Goal: Navigation & Orientation: Find specific page/section

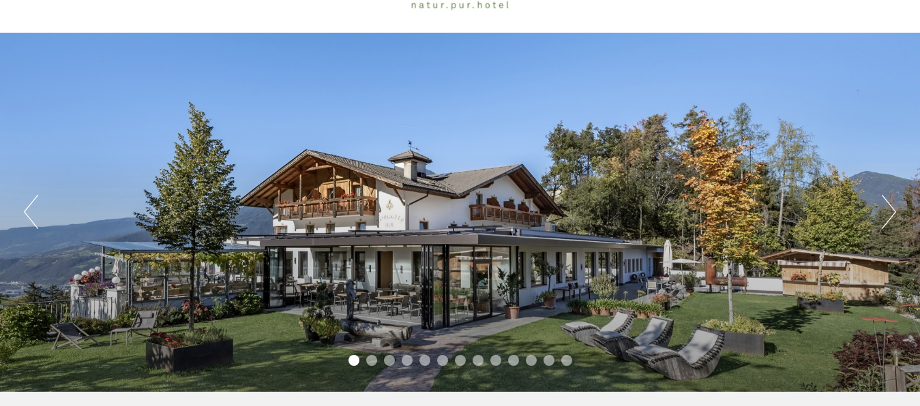
scroll to position [139, 0]
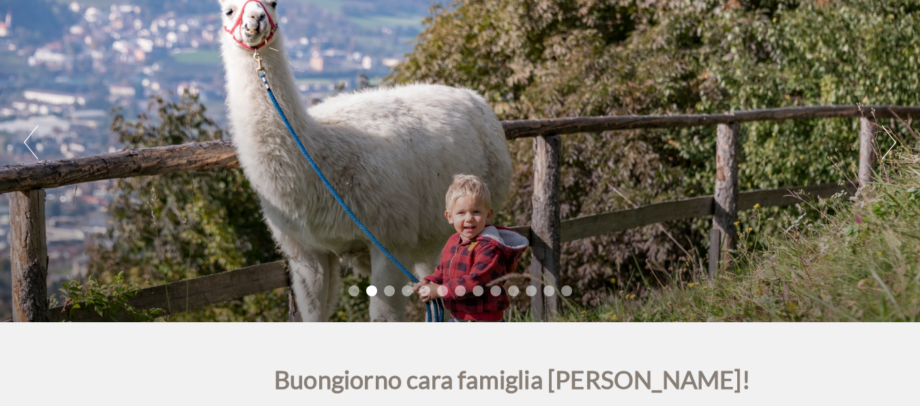
click at [894, 140] on button "Next" at bounding box center [889, 142] width 14 height 34
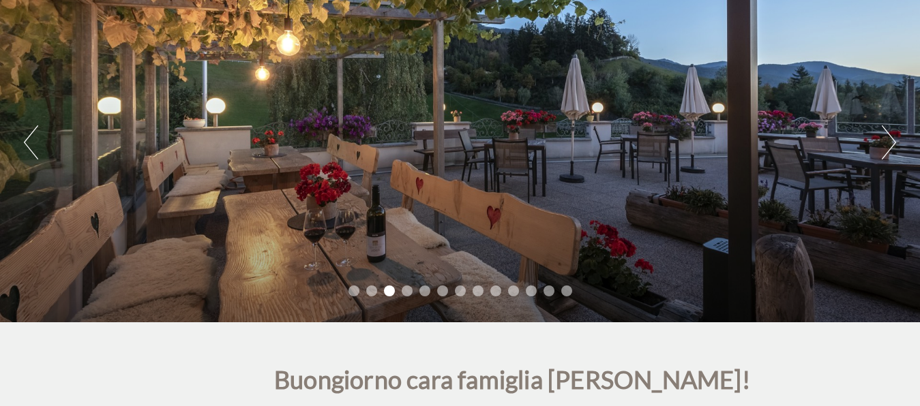
click at [894, 140] on button "Next" at bounding box center [889, 142] width 14 height 34
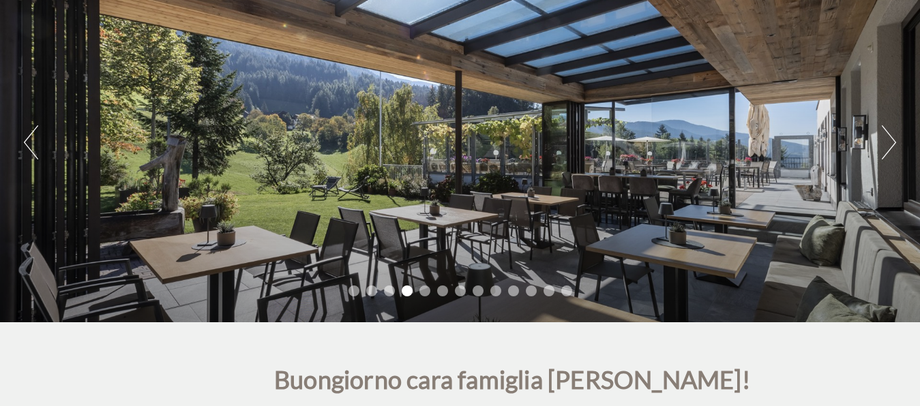
click at [894, 140] on button "Next" at bounding box center [889, 142] width 14 height 34
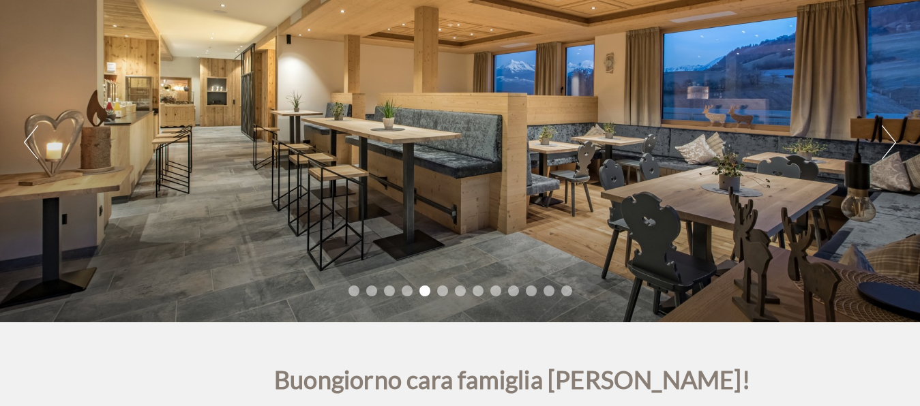
click at [894, 140] on button "Next" at bounding box center [889, 142] width 14 height 34
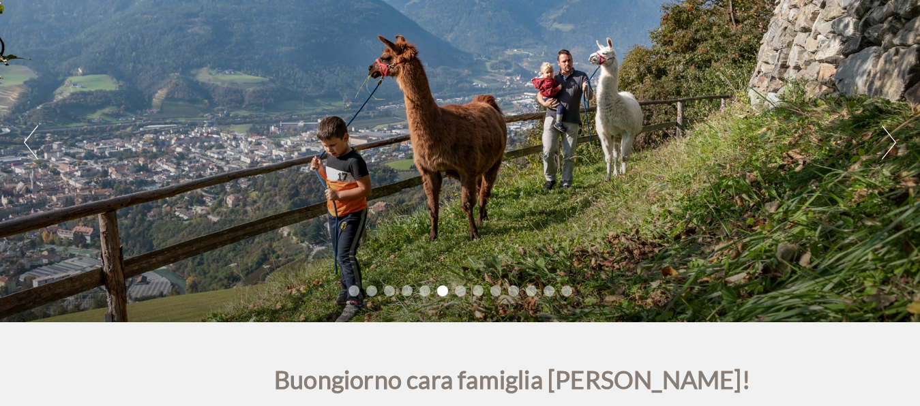
click at [894, 140] on button "Next" at bounding box center [889, 142] width 14 height 34
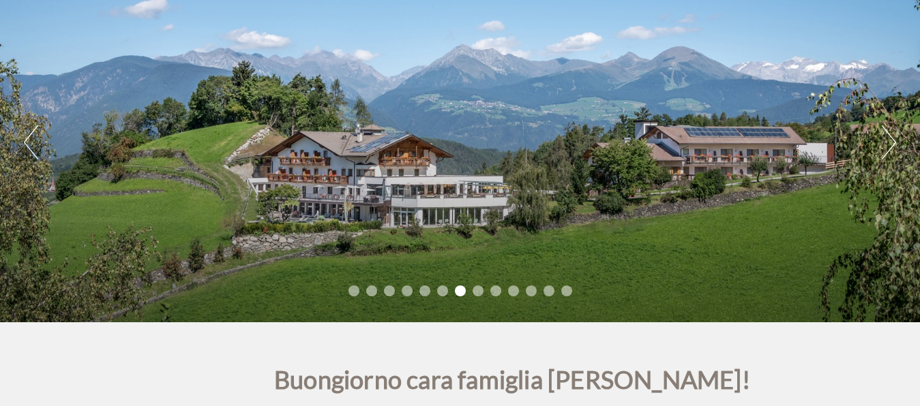
click at [894, 140] on button "Next" at bounding box center [889, 142] width 14 height 34
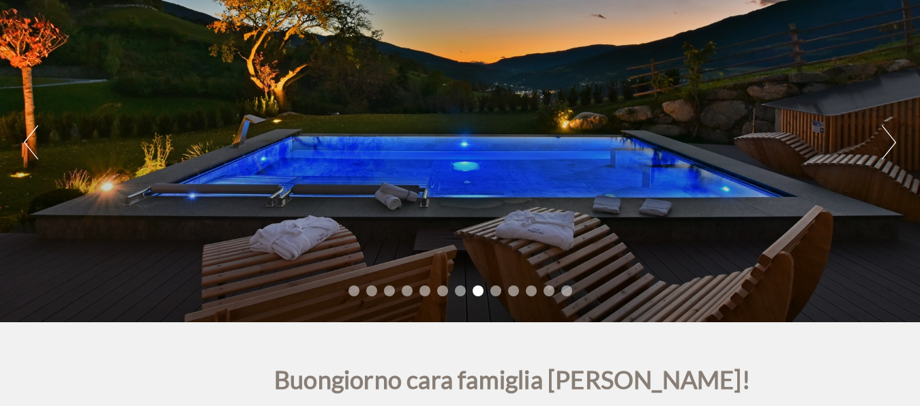
click at [894, 140] on button "Next" at bounding box center [889, 142] width 14 height 34
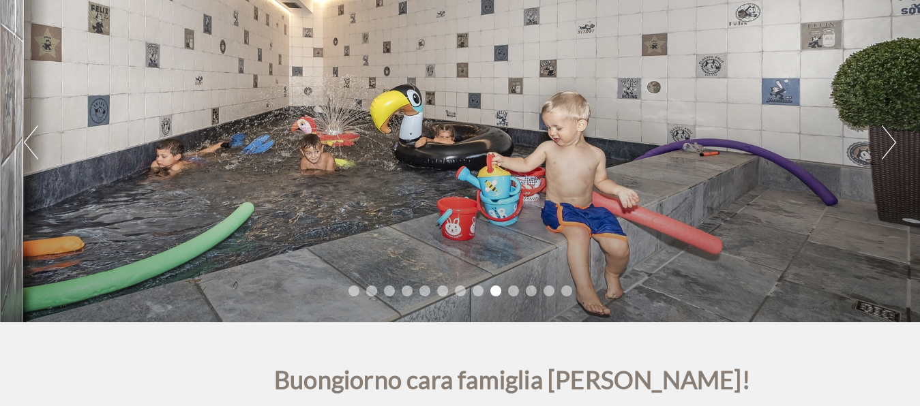
click at [894, 140] on button "Next" at bounding box center [889, 142] width 14 height 34
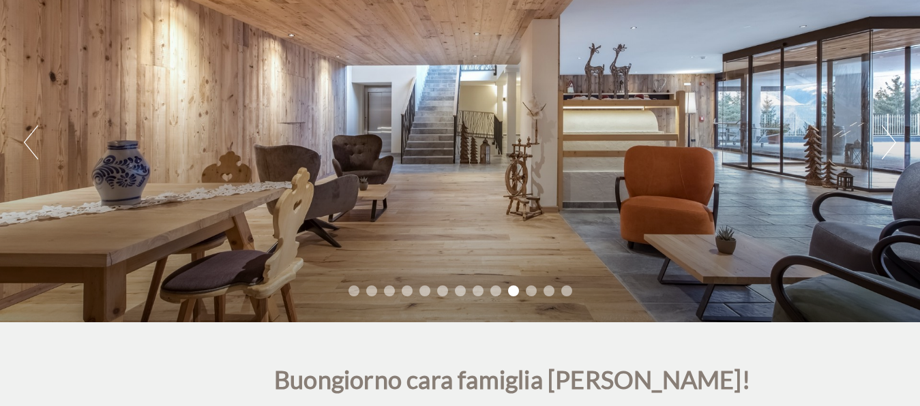
click at [894, 140] on button "Next" at bounding box center [889, 142] width 14 height 34
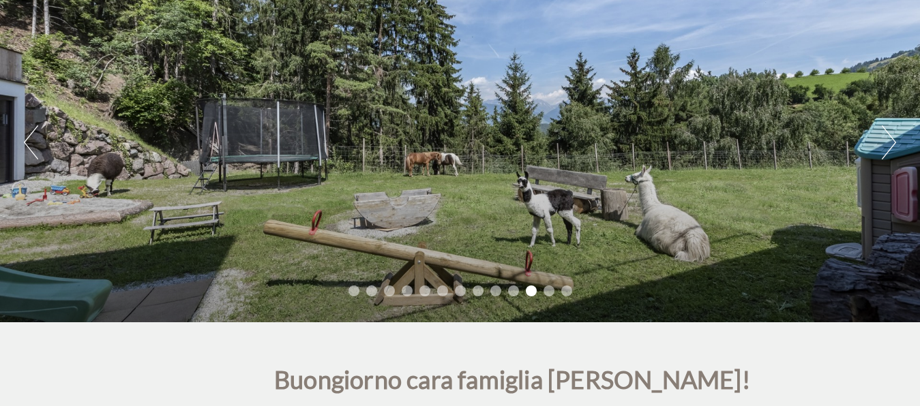
click at [894, 140] on button "Next" at bounding box center [889, 142] width 14 height 34
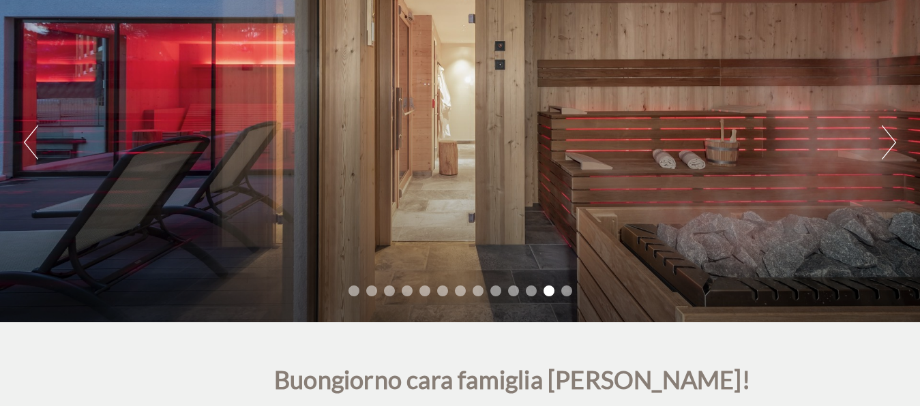
click at [894, 140] on button "Next" at bounding box center [889, 142] width 14 height 34
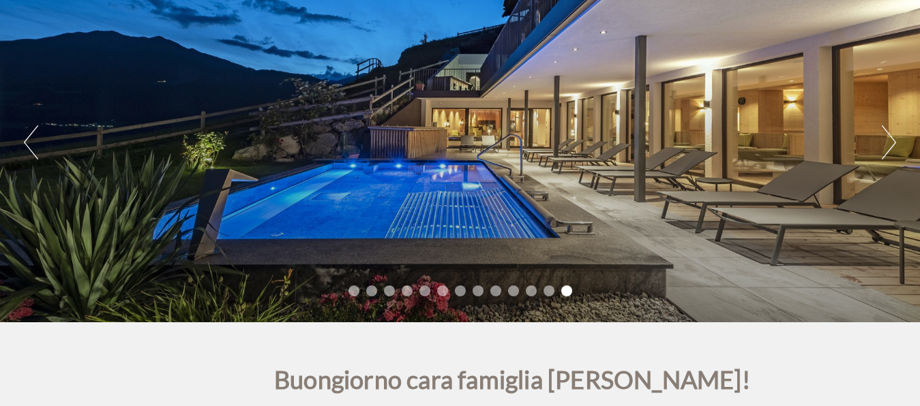
click at [894, 140] on button "Next" at bounding box center [889, 142] width 14 height 34
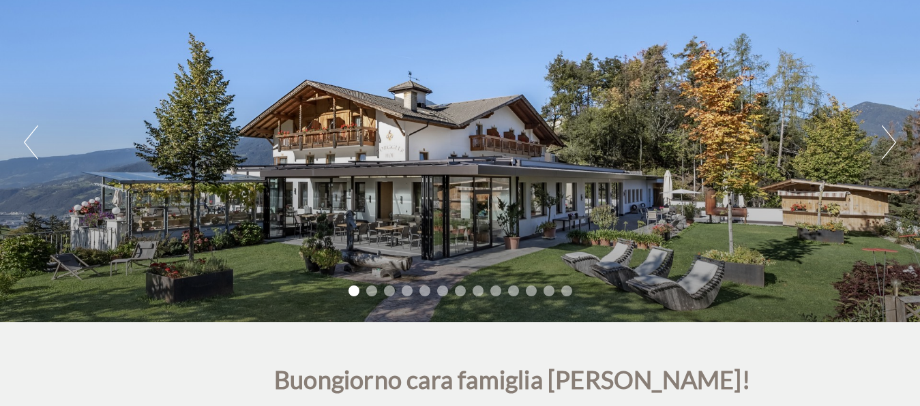
click at [894, 140] on button "Next" at bounding box center [889, 142] width 14 height 34
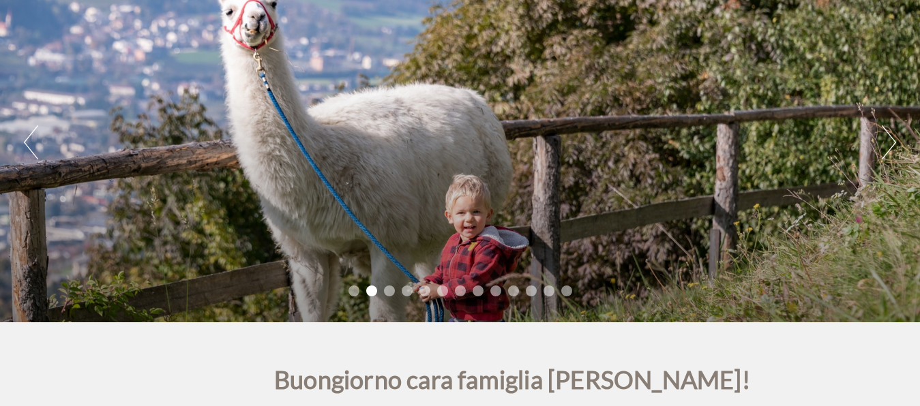
click at [894, 140] on button "Next" at bounding box center [889, 142] width 14 height 34
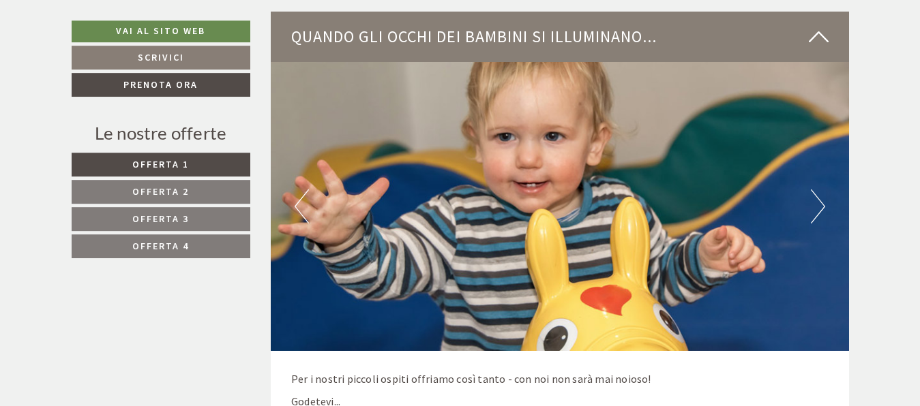
scroll to position [3896, 0]
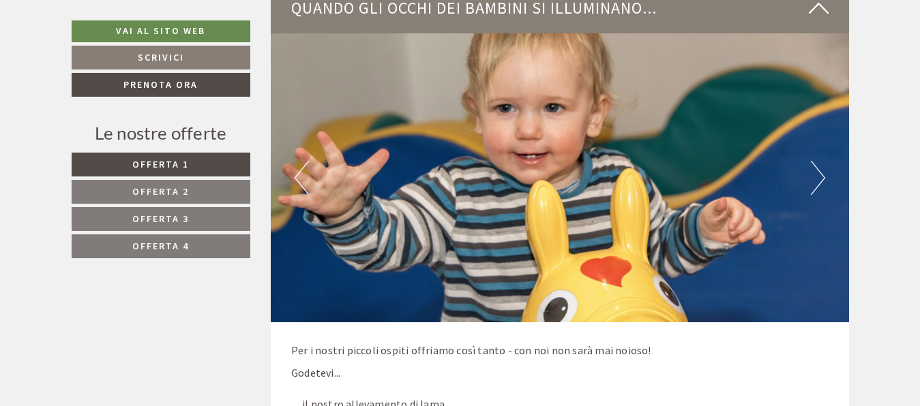
click at [824, 183] on button "Next" at bounding box center [818, 178] width 14 height 34
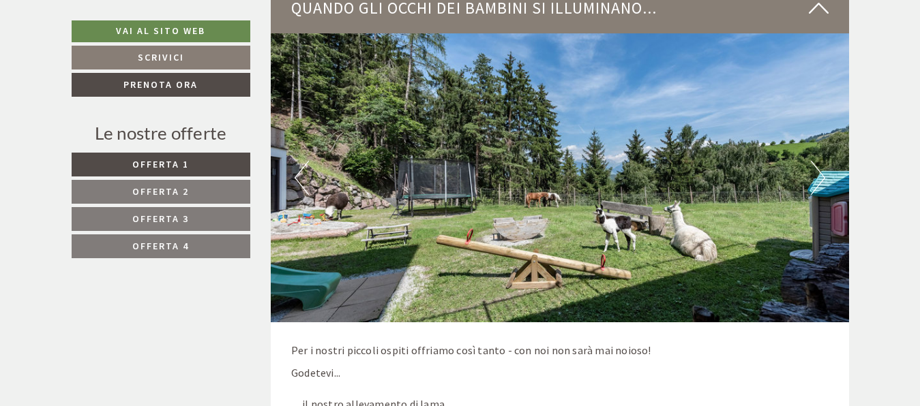
click at [824, 183] on button "Next" at bounding box center [818, 178] width 14 height 34
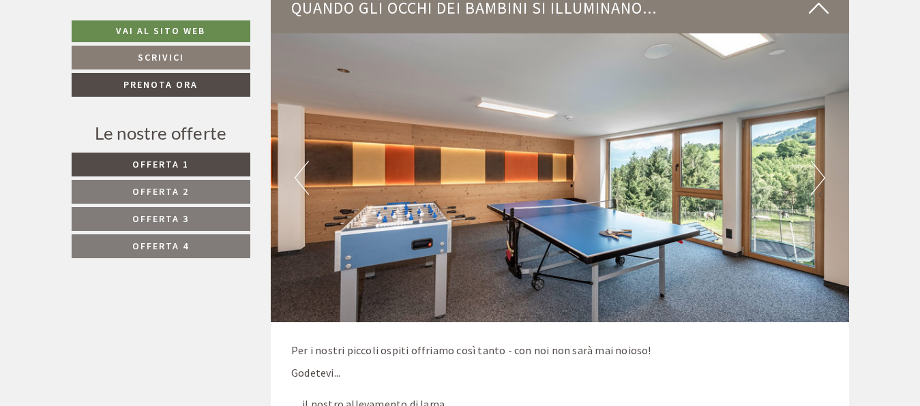
click at [295, 177] on button "Previous" at bounding box center [302, 178] width 14 height 34
click at [820, 174] on button "Next" at bounding box center [818, 178] width 14 height 34
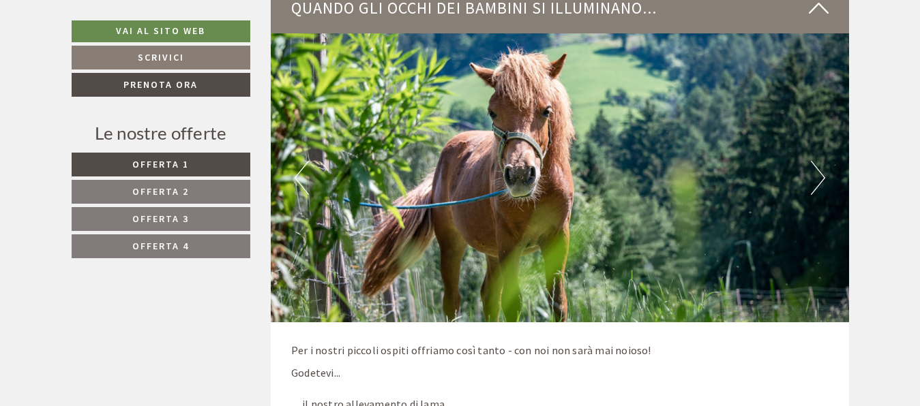
click at [820, 174] on button "Next" at bounding box center [818, 178] width 14 height 34
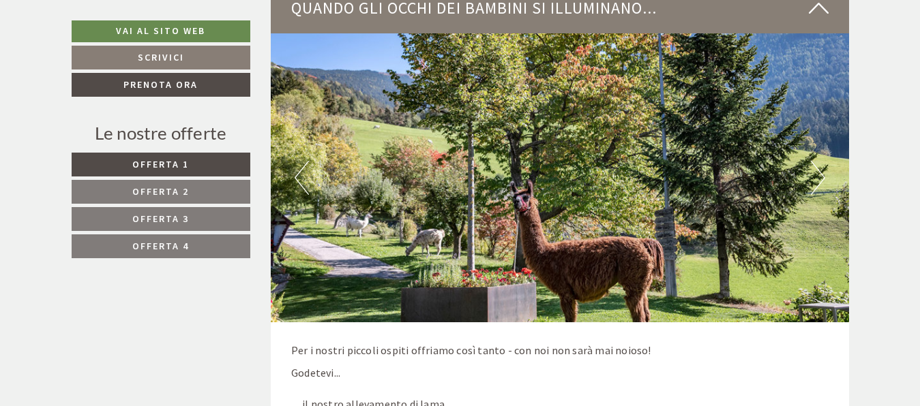
click at [820, 174] on button "Next" at bounding box center [818, 178] width 14 height 34
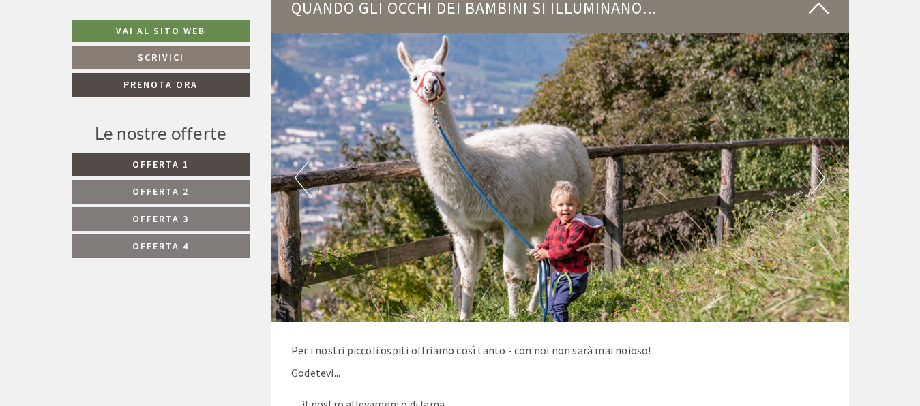
click at [820, 174] on button "Next" at bounding box center [818, 178] width 14 height 34
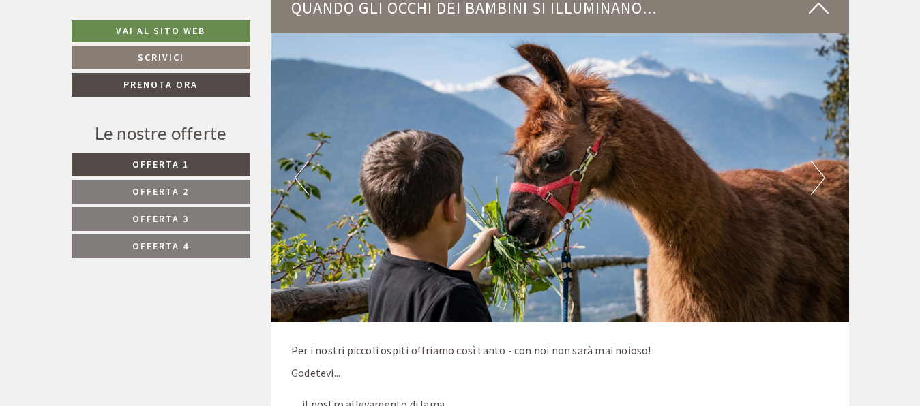
click at [820, 174] on button "Next" at bounding box center [818, 178] width 14 height 34
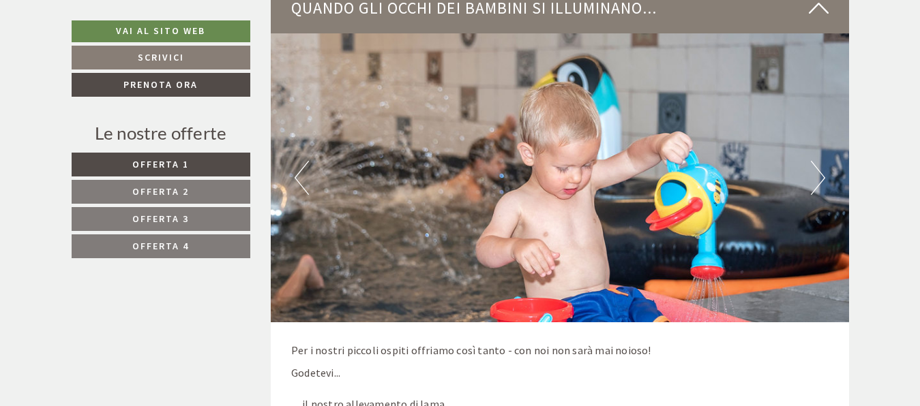
click at [820, 174] on button "Next" at bounding box center [818, 178] width 14 height 34
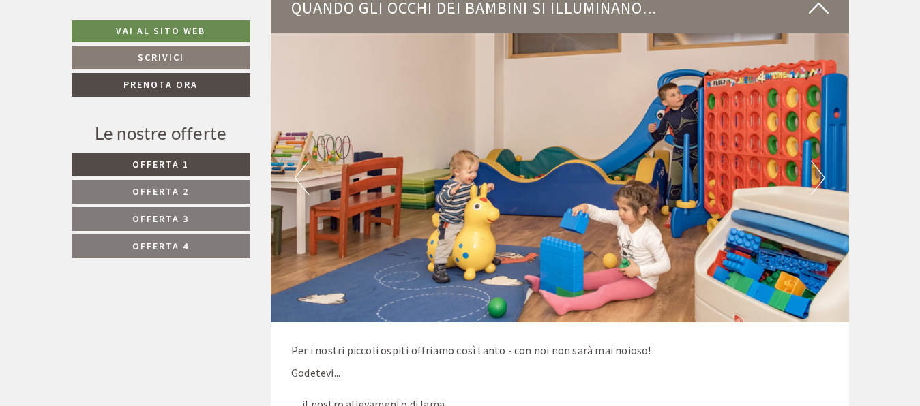
click at [820, 174] on button "Next" at bounding box center [818, 178] width 14 height 34
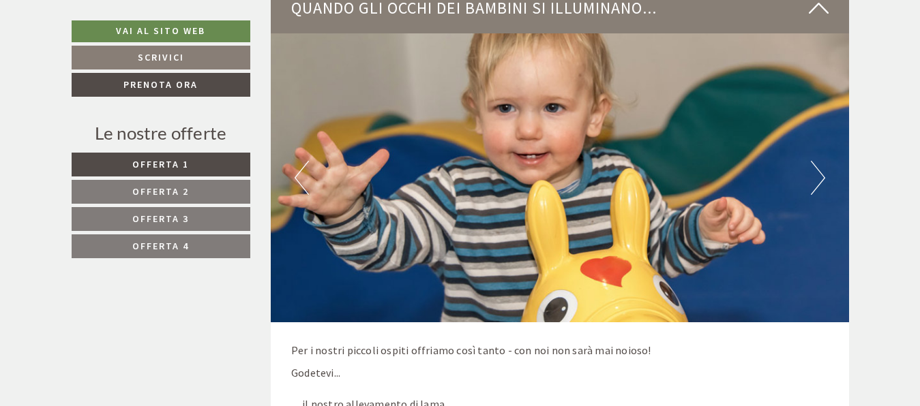
click at [820, 174] on button "Next" at bounding box center [818, 178] width 14 height 34
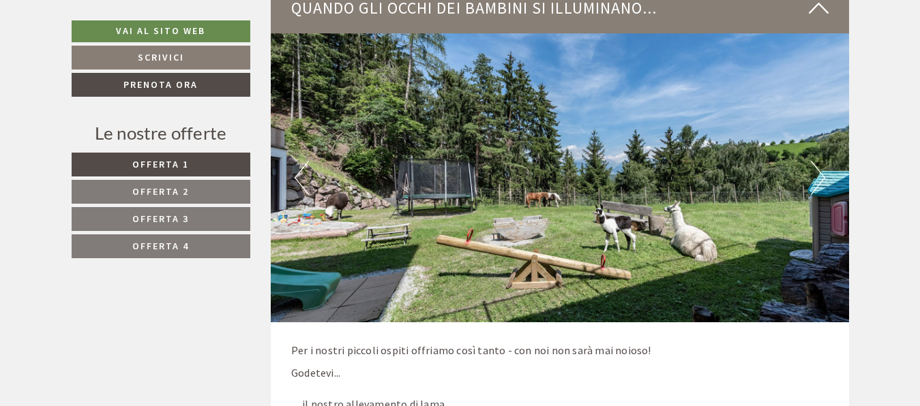
click at [820, 174] on button "Next" at bounding box center [818, 178] width 14 height 34
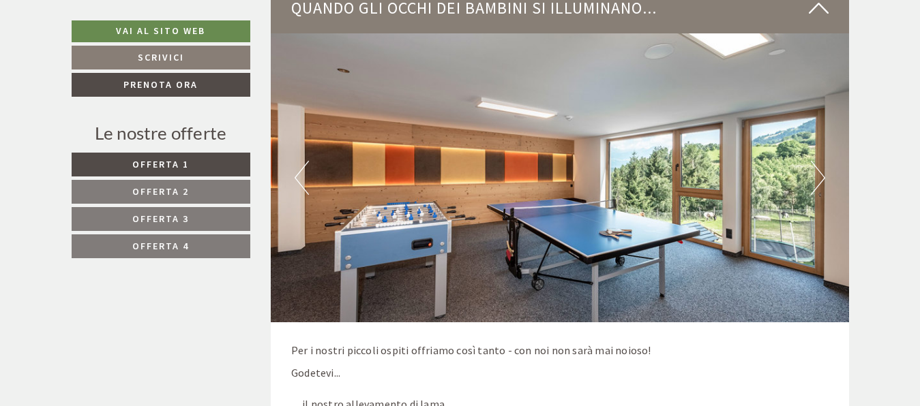
click at [820, 174] on button "Next" at bounding box center [818, 178] width 14 height 34
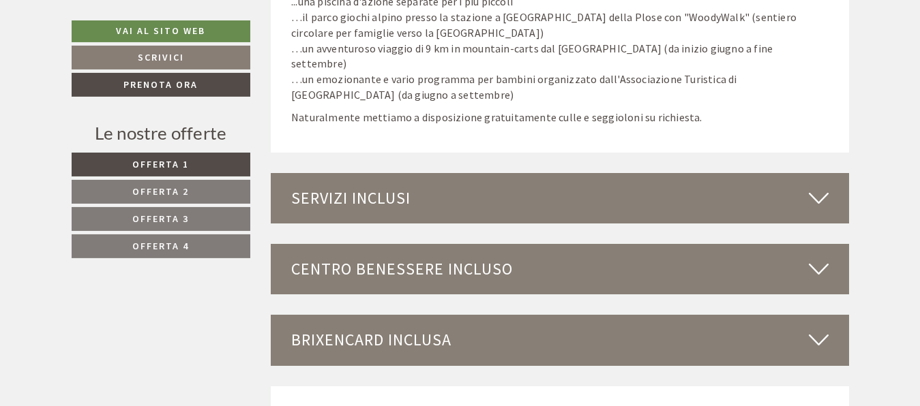
scroll to position [4383, 0]
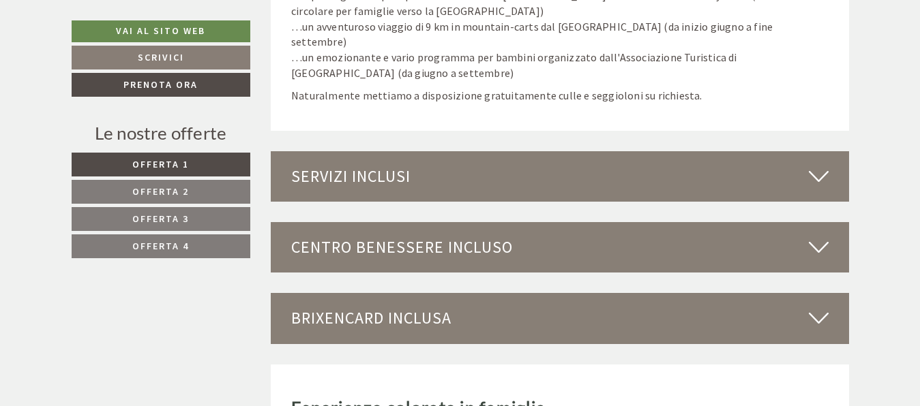
click at [821, 307] on icon at bounding box center [819, 318] width 20 height 23
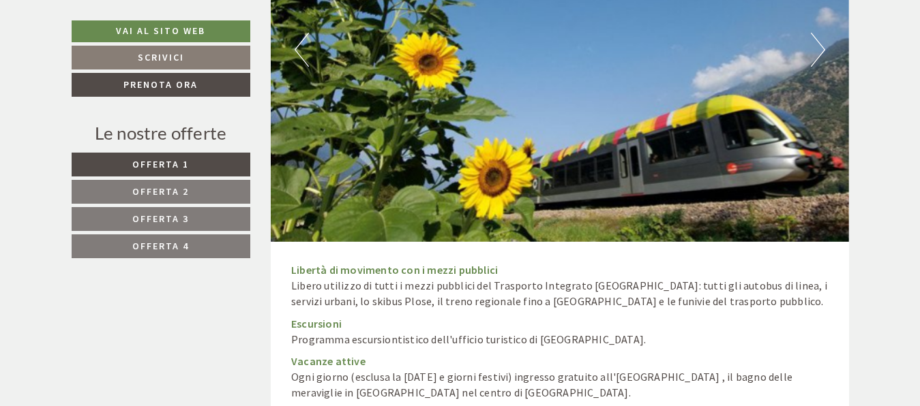
scroll to position [4939, 0]
